Goal: Answer question/provide support: Share knowledge or assist other users

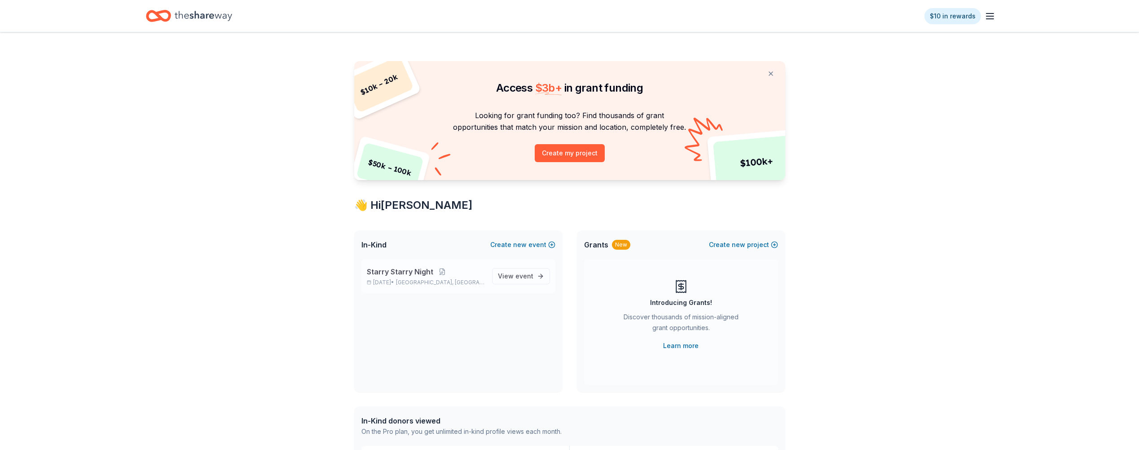
click at [419, 278] on div "Starry Starry Night [DATE] • [GEOGRAPHIC_DATA], [GEOGRAPHIC_DATA]" at bounding box center [426, 276] width 118 height 20
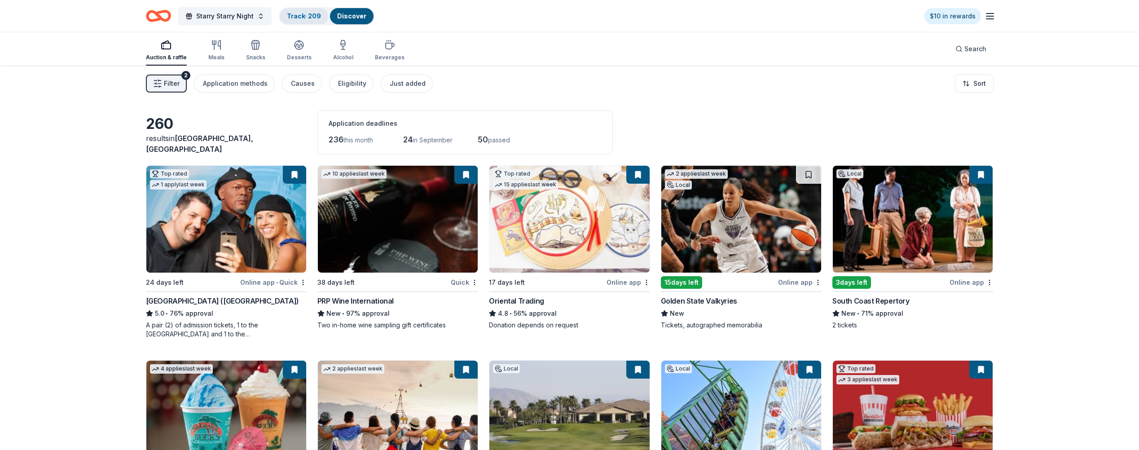
click at [296, 20] on div "Track · 209" at bounding box center [304, 16] width 48 height 16
click at [300, 17] on link "Track · 209" at bounding box center [304, 16] width 34 height 8
click at [310, 13] on link "Track · 209" at bounding box center [304, 16] width 34 height 8
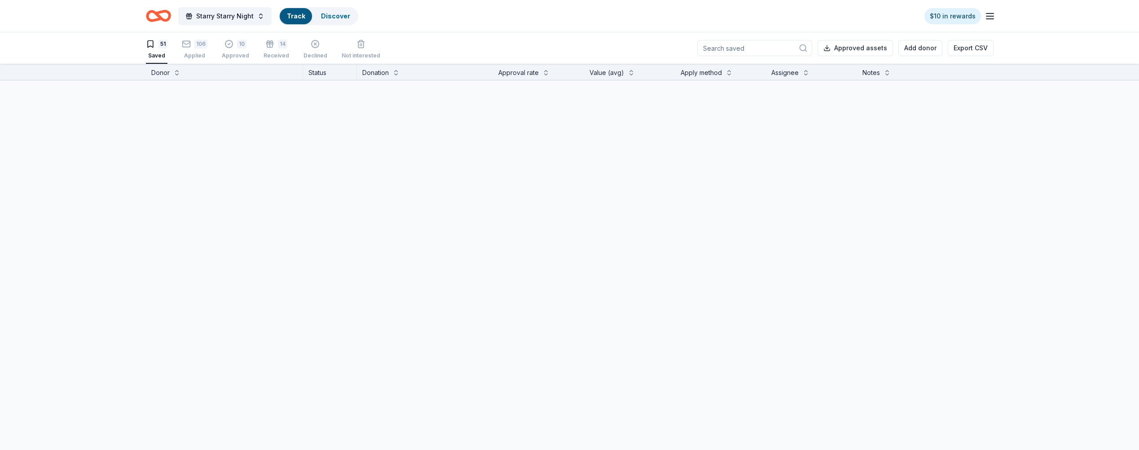
scroll to position [0, 0]
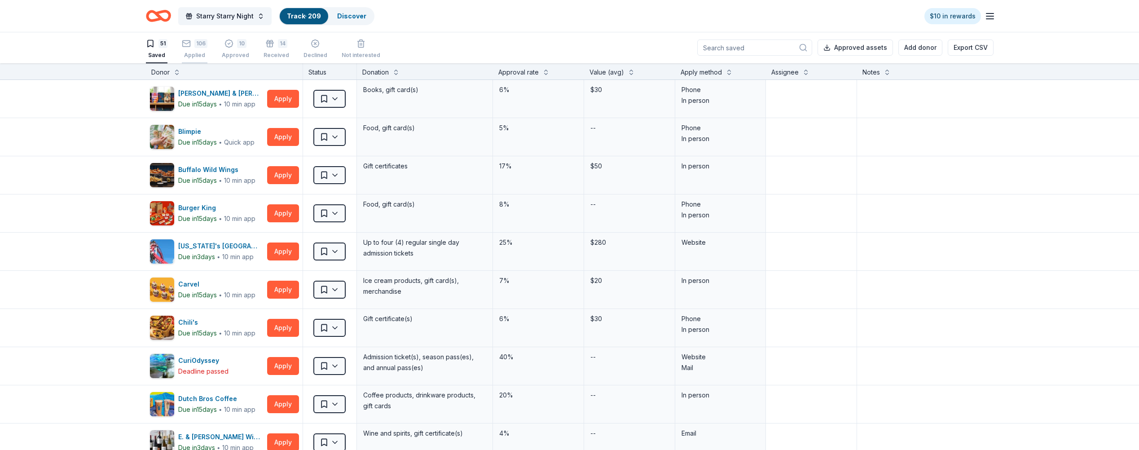
click at [191, 53] on div "Applied" at bounding box center [195, 55] width 26 height 7
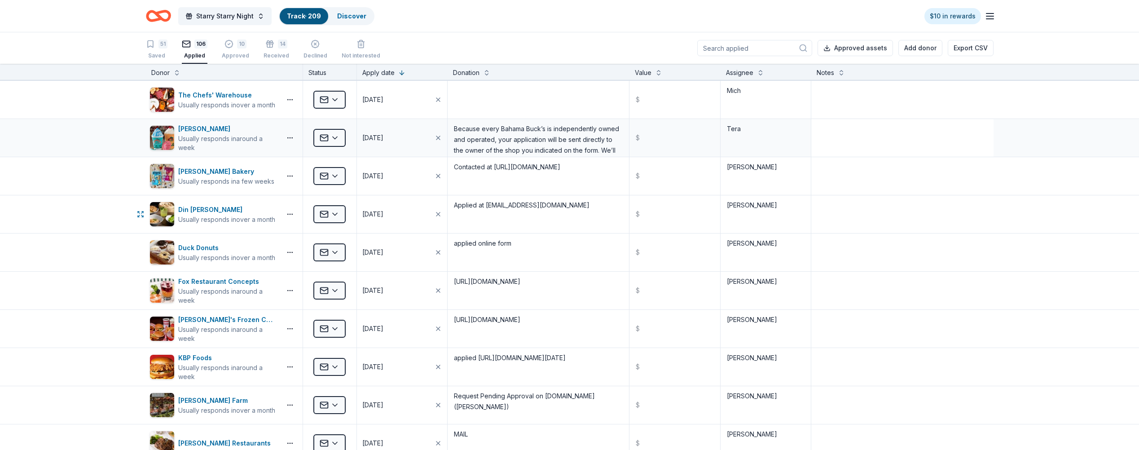
scroll to position [763, 0]
click at [778, 52] on input at bounding box center [754, 48] width 115 height 16
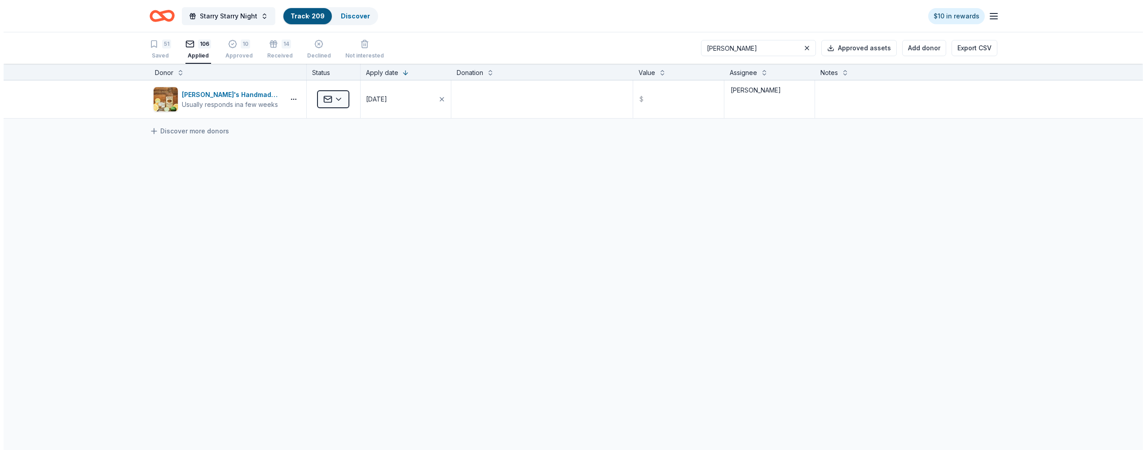
scroll to position [0, 0]
type input "[PERSON_NAME]"
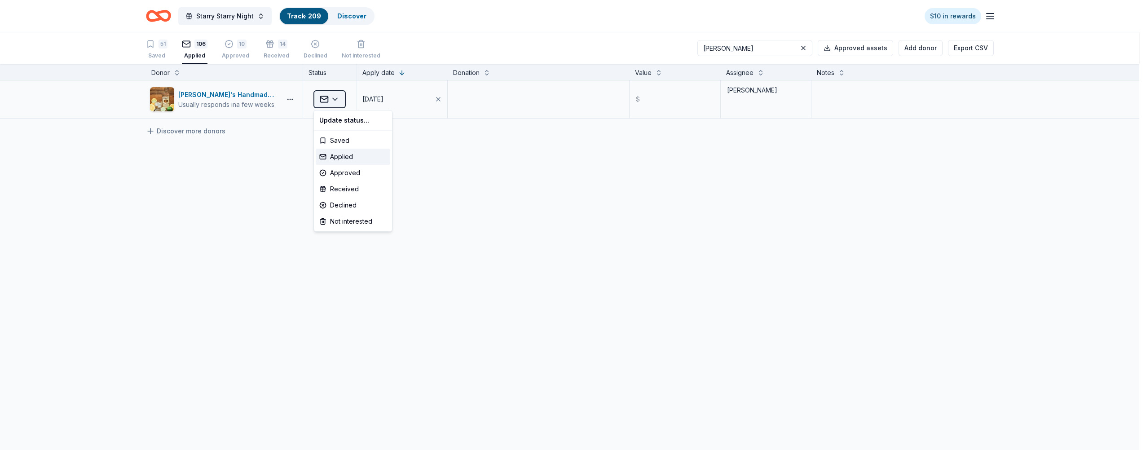
click at [338, 101] on html "Starry Starry Night Track · 209 Discover $10 in rewards 51 Saved 106 Applied 10…" at bounding box center [573, 225] width 1146 height 450
click at [347, 204] on div "Declined" at bounding box center [353, 205] width 75 height 16
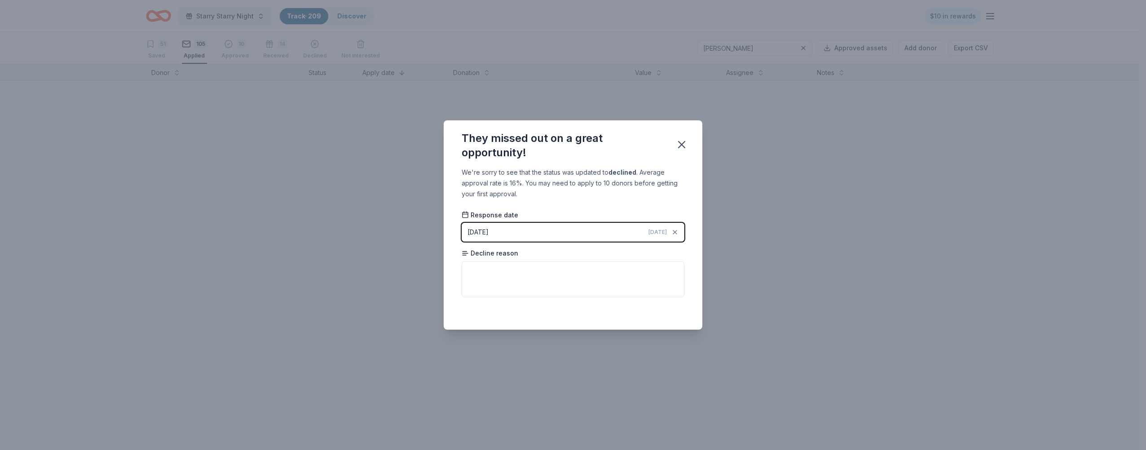
click at [608, 228] on button "[DATE] [DATE]" at bounding box center [572, 232] width 223 height 19
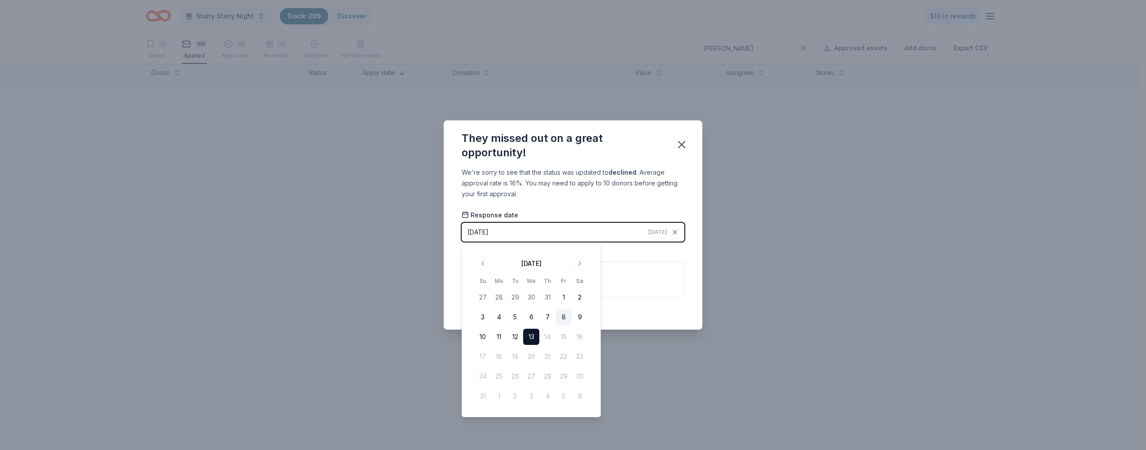
click at [563, 317] on button "8" at bounding box center [563, 317] width 16 height 16
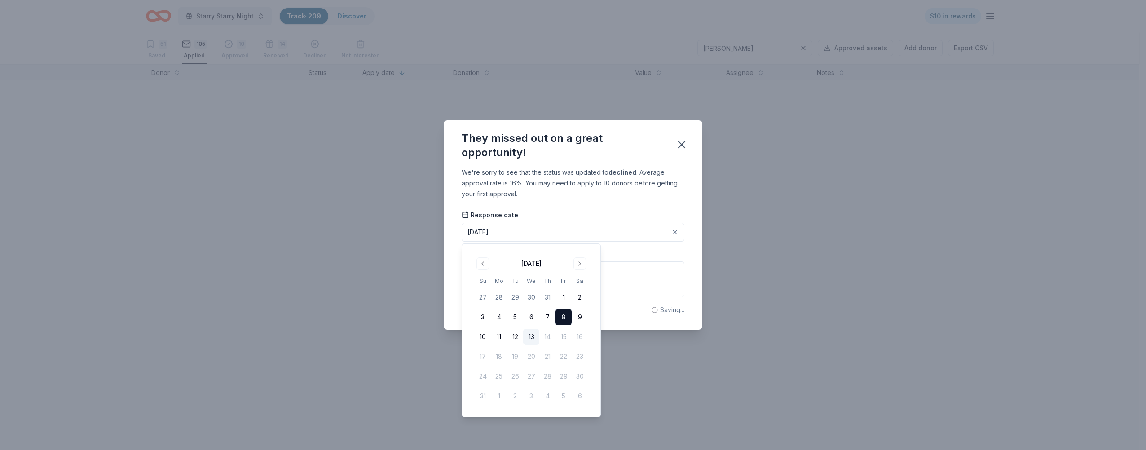
click at [349, 342] on div "They missed out on a great opportunity! We're sorry to see that the status was …" at bounding box center [573, 225] width 1146 height 450
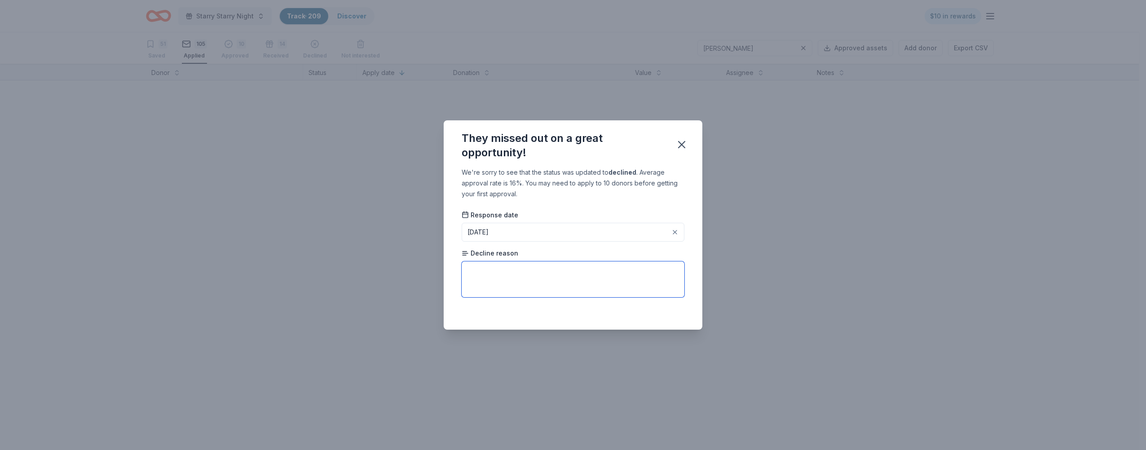
paste textarea "Thank you for your interest in working with [PERSON_NAME]’s Handmade Vodka for …"
type textarea "Thank you for your interest in working with [PERSON_NAME]’s Handmade Vodka for …"
click at [685, 144] on icon "button" at bounding box center [681, 144] width 13 height 13
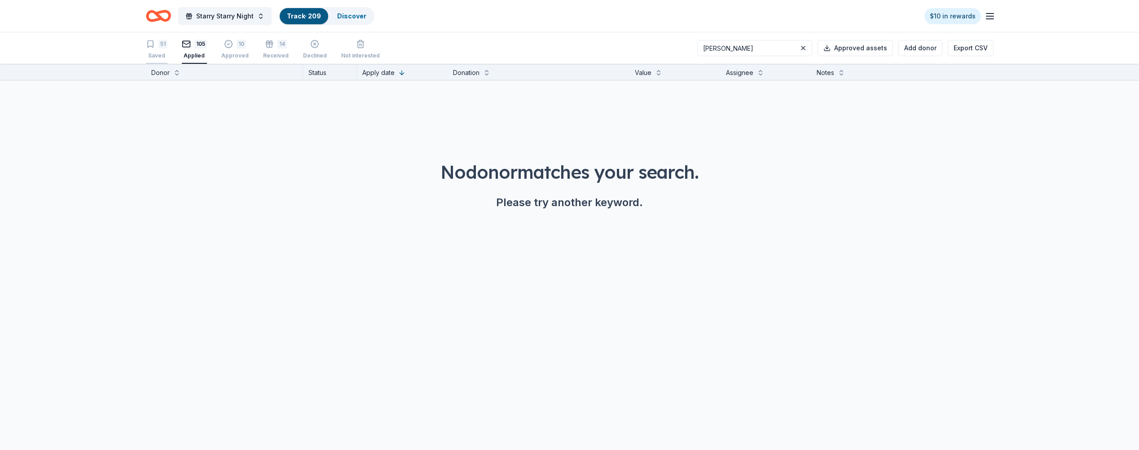
click at [164, 51] on div "51 Saved" at bounding box center [157, 50] width 22 height 20
click at [153, 44] on icon "button" at bounding box center [150, 44] width 5 height 7
click at [157, 18] on icon "Home" at bounding box center [154, 15] width 14 height 9
click at [219, 22] on button "Starry Starry Night" at bounding box center [224, 16] width 93 height 18
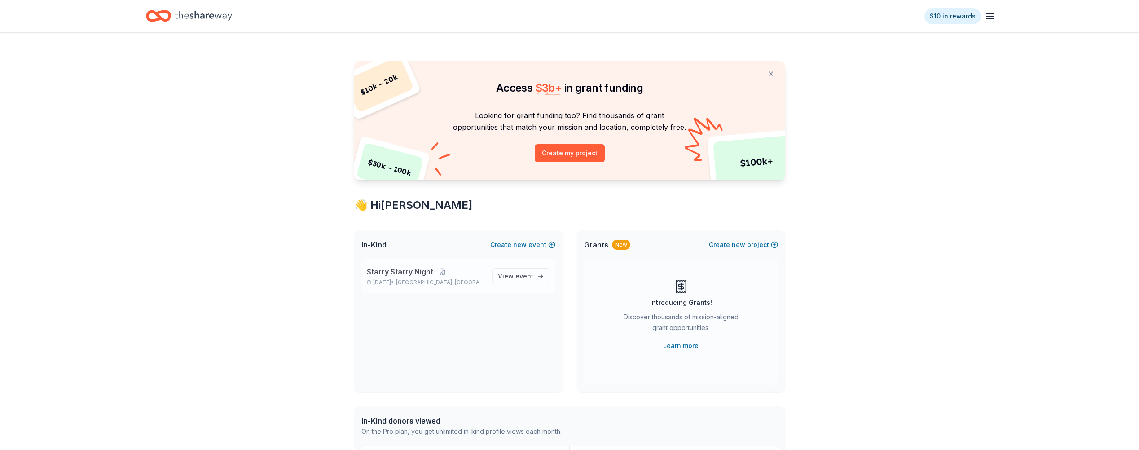
click at [403, 270] on span "Starry Starry Night" at bounding box center [400, 271] width 66 height 11
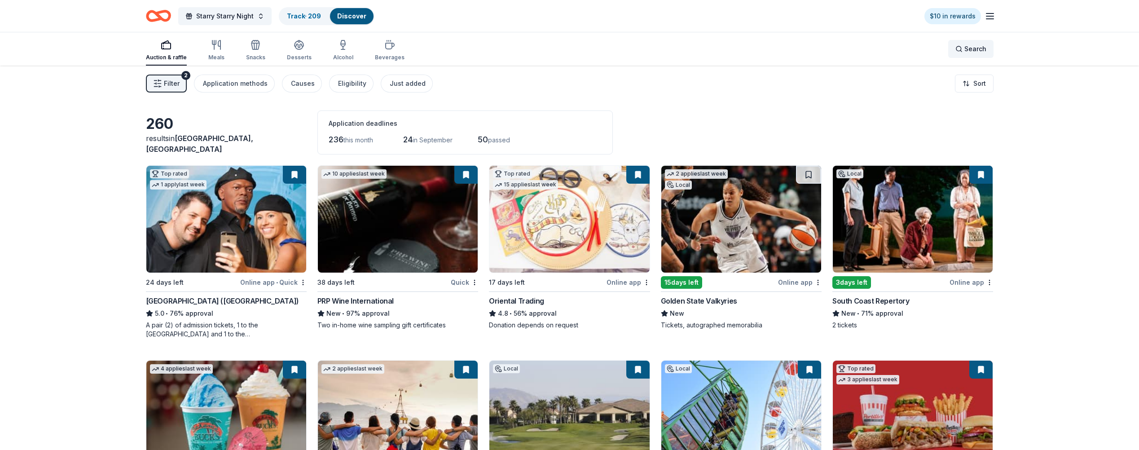
click at [969, 48] on span "Search" at bounding box center [975, 49] width 22 height 11
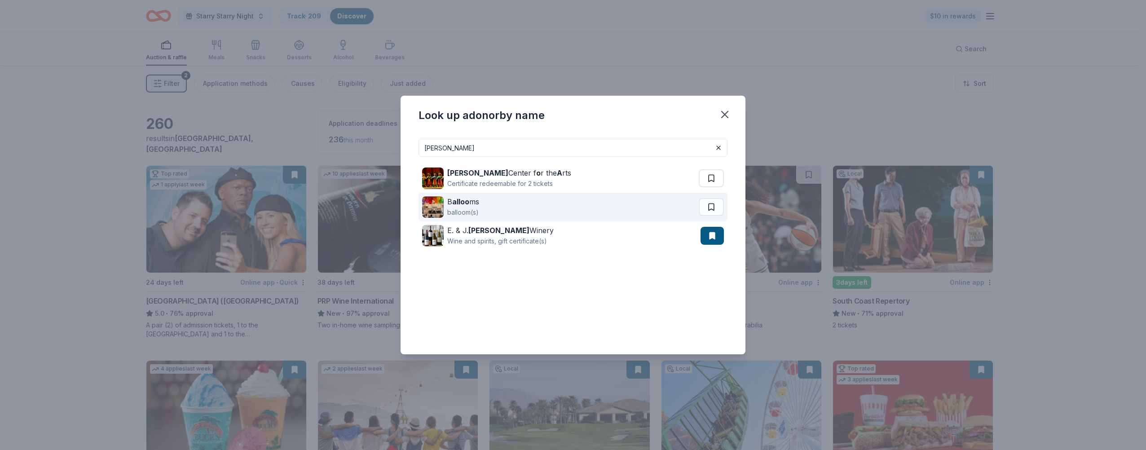
type input "[PERSON_NAME]"
click at [457, 202] on strong "alloo" at bounding box center [460, 201] width 17 height 9
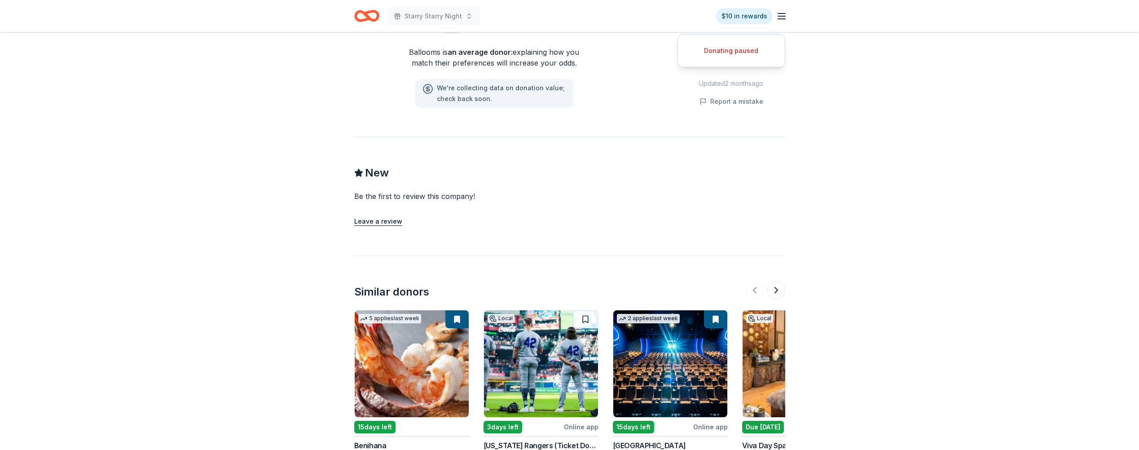
scroll to position [834, 0]
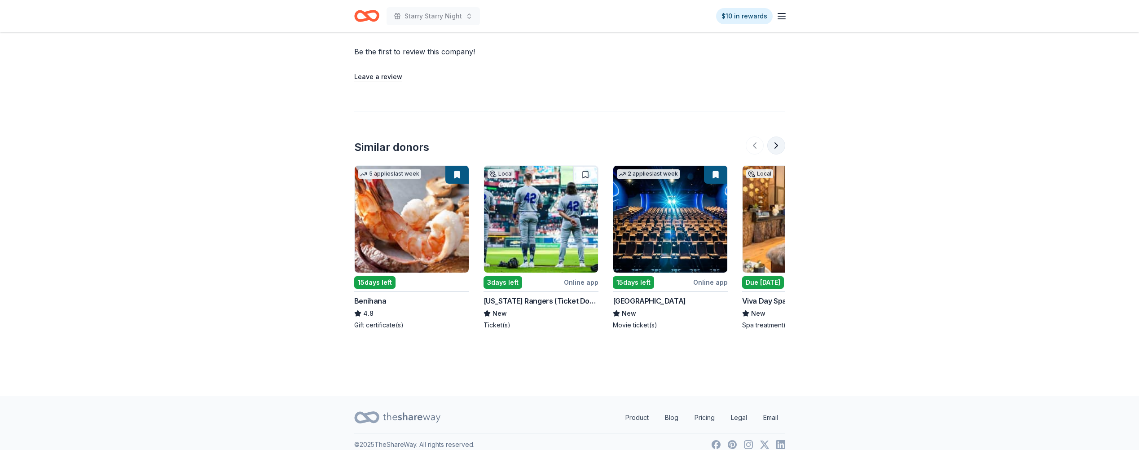
click at [777, 136] on button at bounding box center [776, 145] width 18 height 18
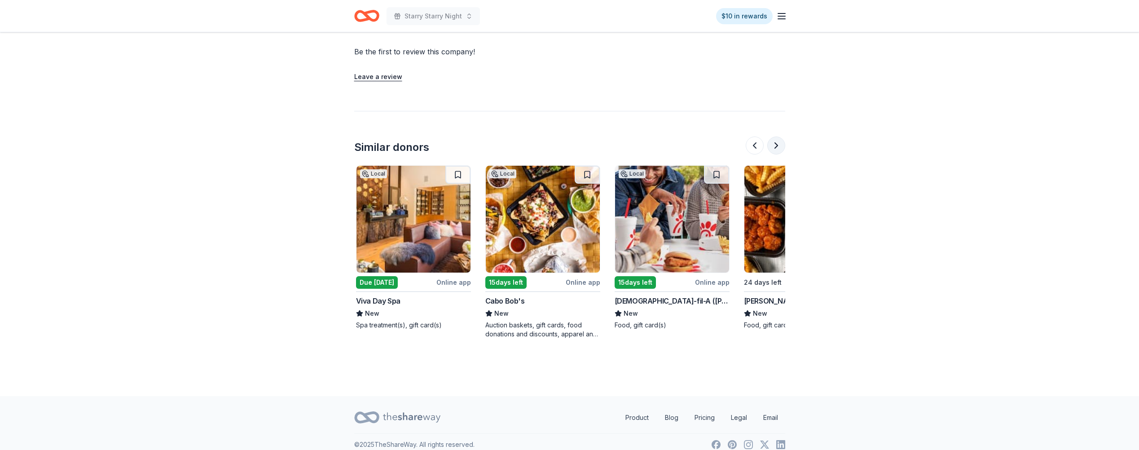
scroll to position [0, 388]
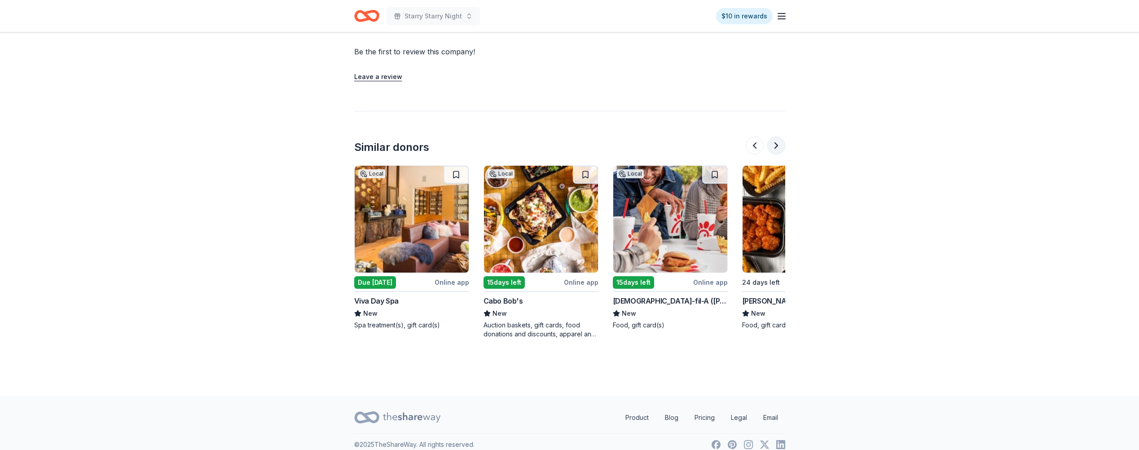
click at [777, 136] on button at bounding box center [776, 145] width 18 height 18
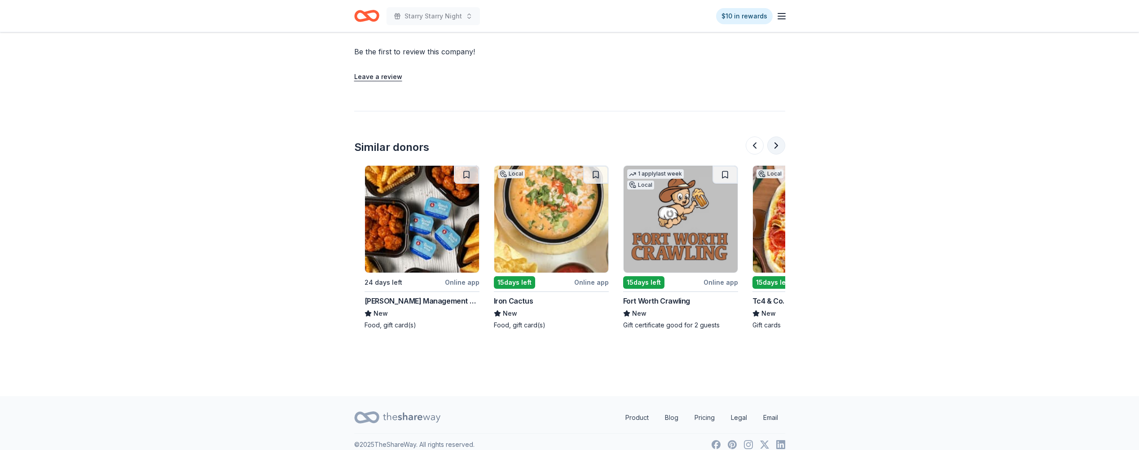
scroll to position [0, 776]
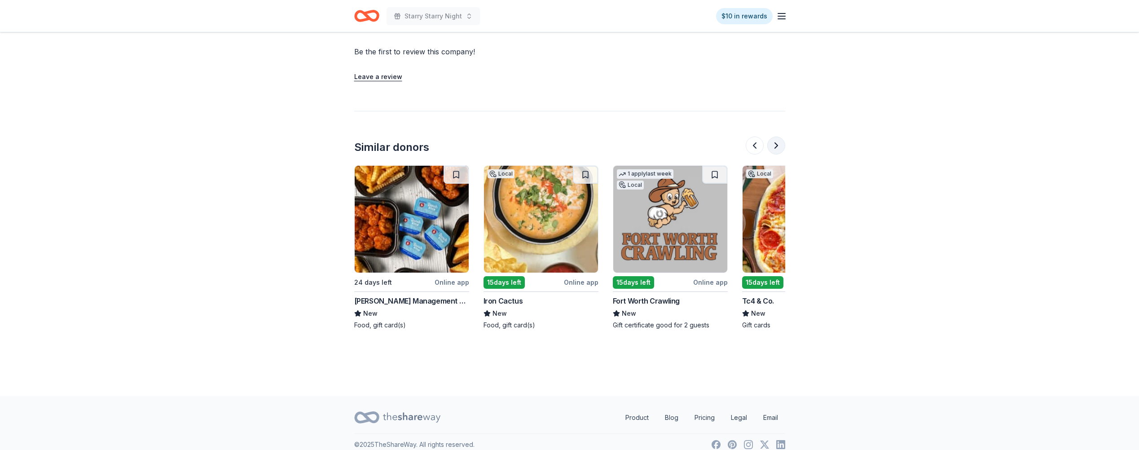
click at [777, 136] on button at bounding box center [776, 145] width 18 height 18
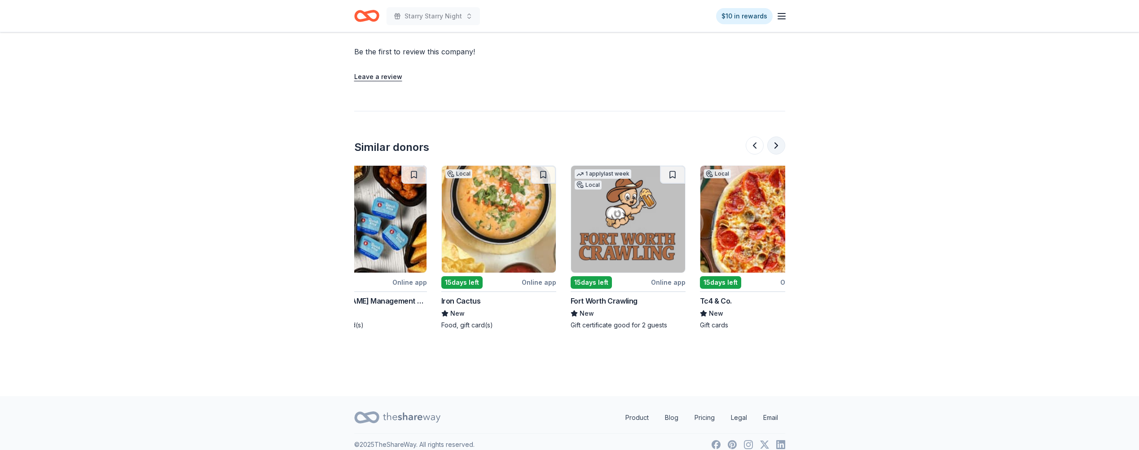
scroll to position [0, 847]
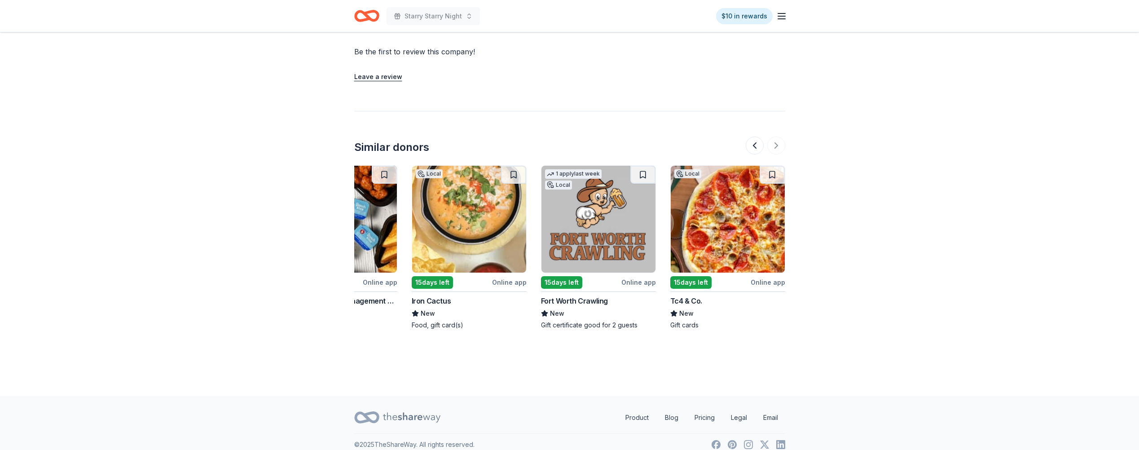
click at [783, 136] on div at bounding box center [766, 145] width 40 height 18
